Goal: Information Seeking & Learning: Learn about a topic

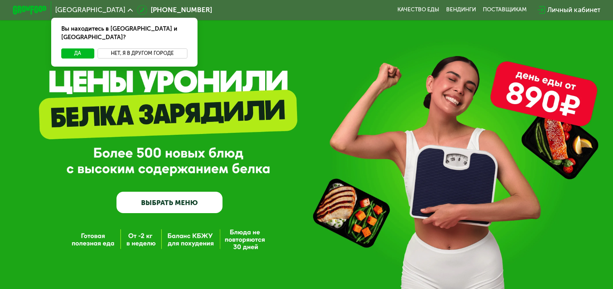
click at [162, 48] on button "Нет, я в другом городе" at bounding box center [143, 53] width 90 height 10
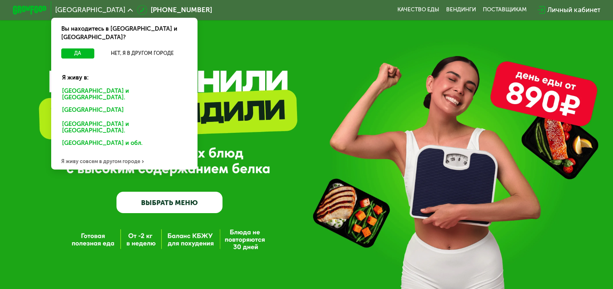
click at [254, 132] on div "GrowFood — доставка правильного питания ВЫБРАТЬ МЕНЮ" at bounding box center [306, 155] width 613 height 115
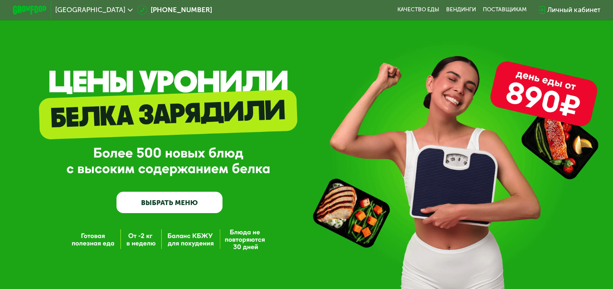
click at [174, 205] on link "ВЫБРАТЬ МЕНЮ" at bounding box center [169, 201] width 106 height 21
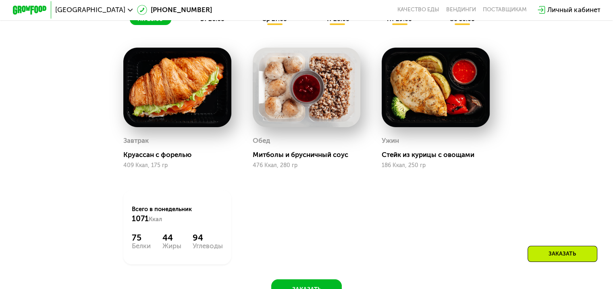
scroll to position [508, 0]
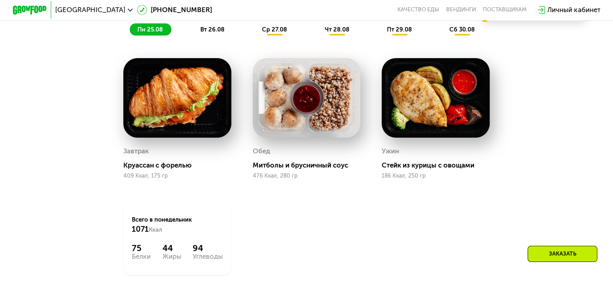
click at [185, 129] on img at bounding box center [177, 97] width 108 height 79
click at [171, 100] on img at bounding box center [177, 97] width 108 height 79
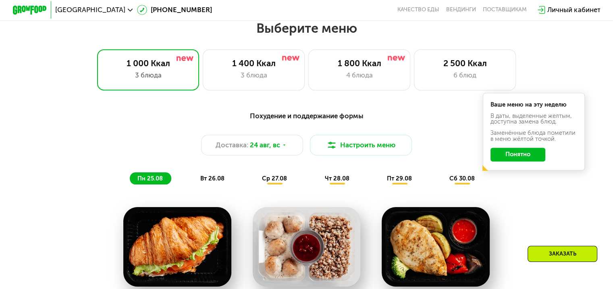
scroll to position [363, 0]
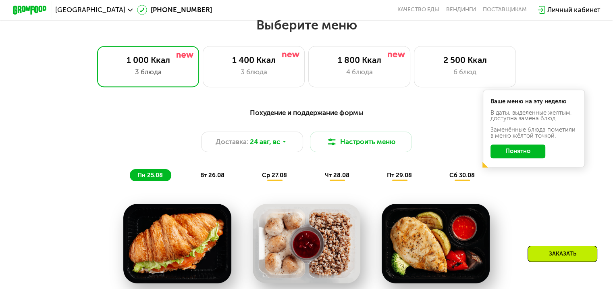
click at [428, 241] on img at bounding box center [436, 243] width 108 height 79
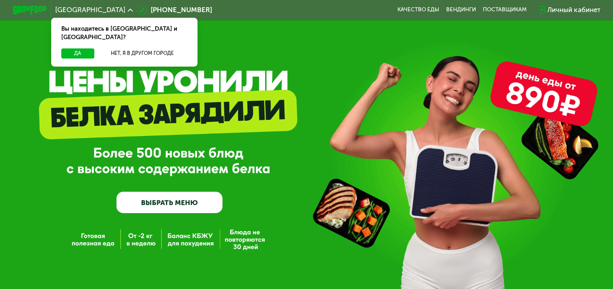
click at [200, 212] on link "ВЫБРАТЬ МЕНЮ" at bounding box center [169, 201] width 106 height 21
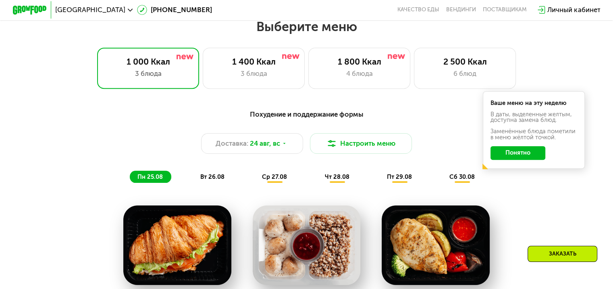
scroll to position [363, 0]
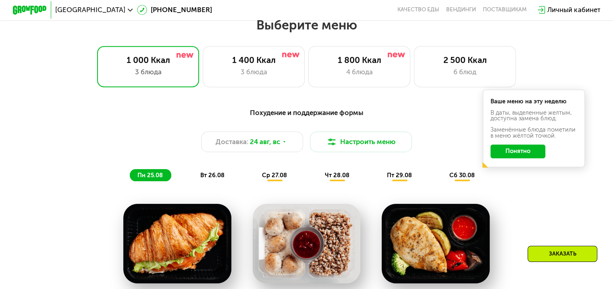
click at [321, 251] on img at bounding box center [307, 243] width 108 height 79
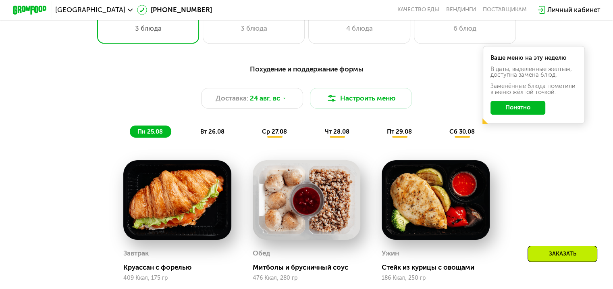
scroll to position [410, 0]
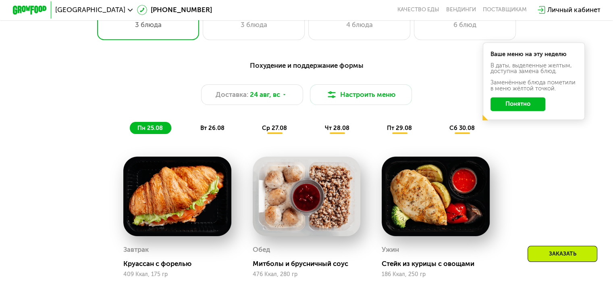
click at [211, 131] on span "вт 26.08" at bounding box center [212, 127] width 24 height 7
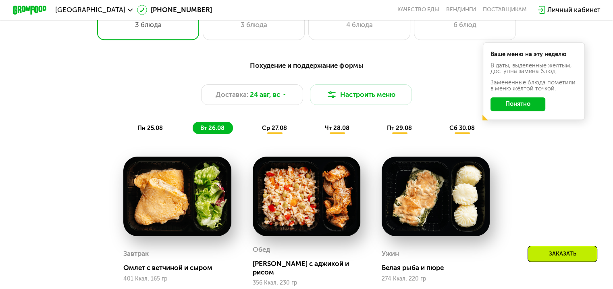
click at [278, 131] on span "ср 27.08" at bounding box center [274, 127] width 25 height 7
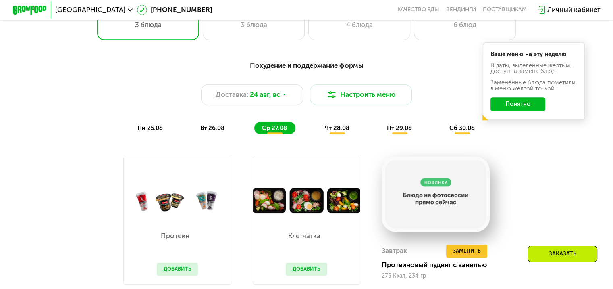
click at [334, 131] on span "чт 28.08" at bounding box center [336, 127] width 25 height 7
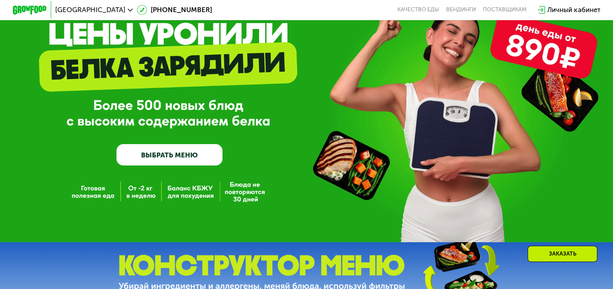
scroll to position [0, 0]
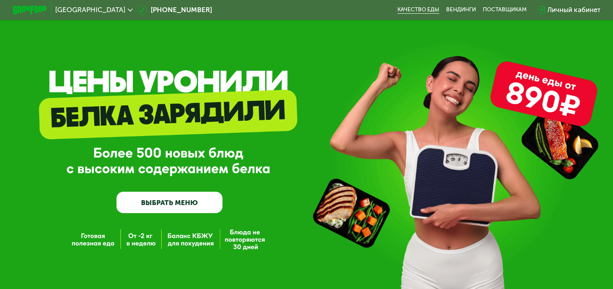
click at [428, 9] on link "Качество еды" at bounding box center [418, 9] width 42 height 7
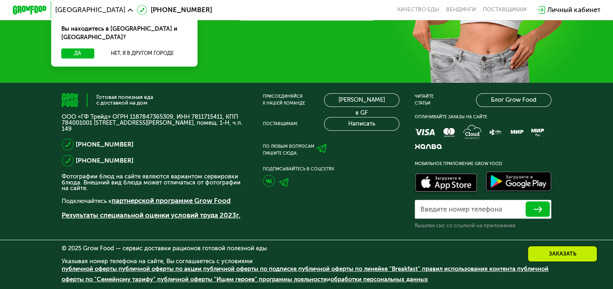
scroll to position [2590, 0]
